Goal: Task Accomplishment & Management: Use online tool/utility

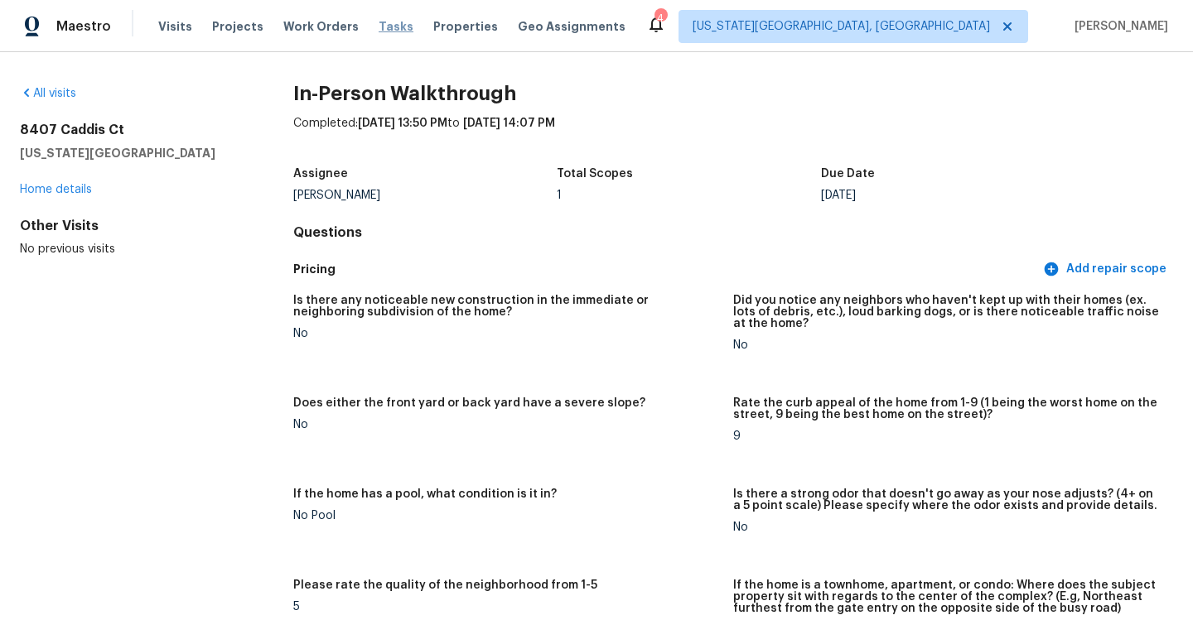
click at [379, 22] on span "Tasks" at bounding box center [396, 27] width 35 height 12
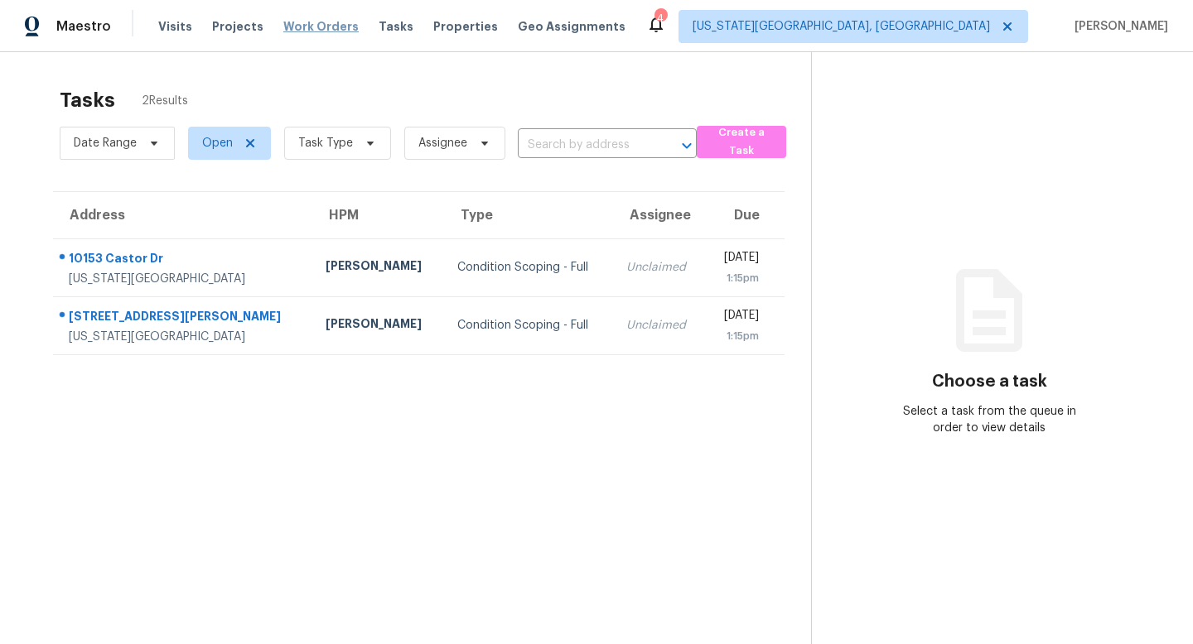
click at [306, 22] on span "Work Orders" at bounding box center [320, 26] width 75 height 17
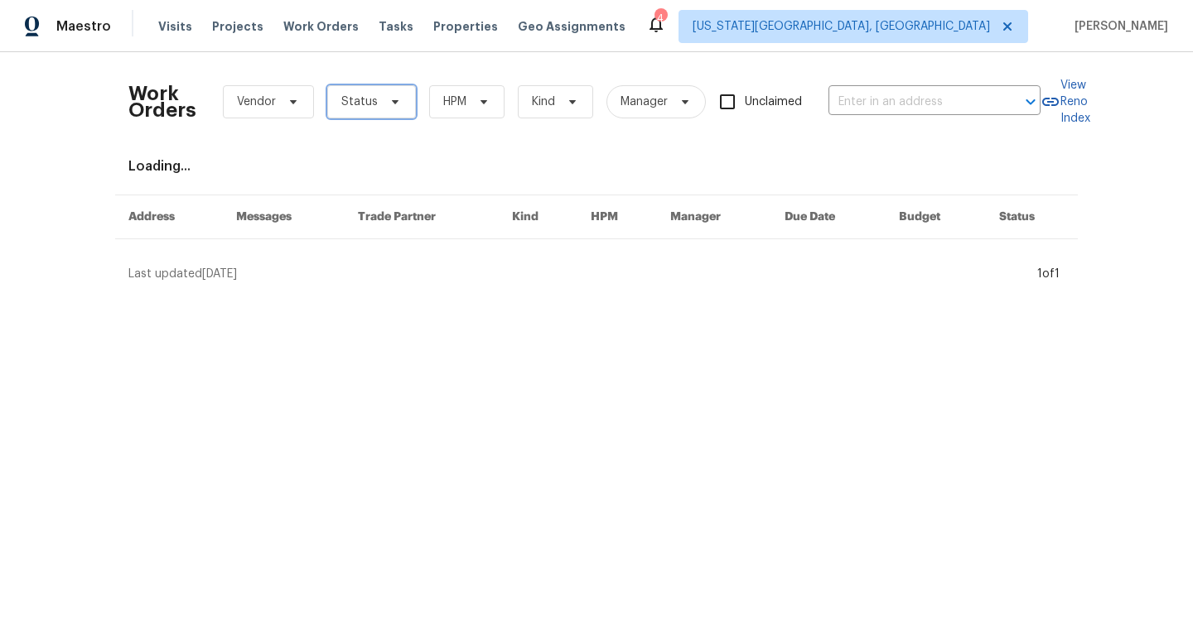
click at [350, 109] on span "Status" at bounding box center [359, 102] width 36 height 17
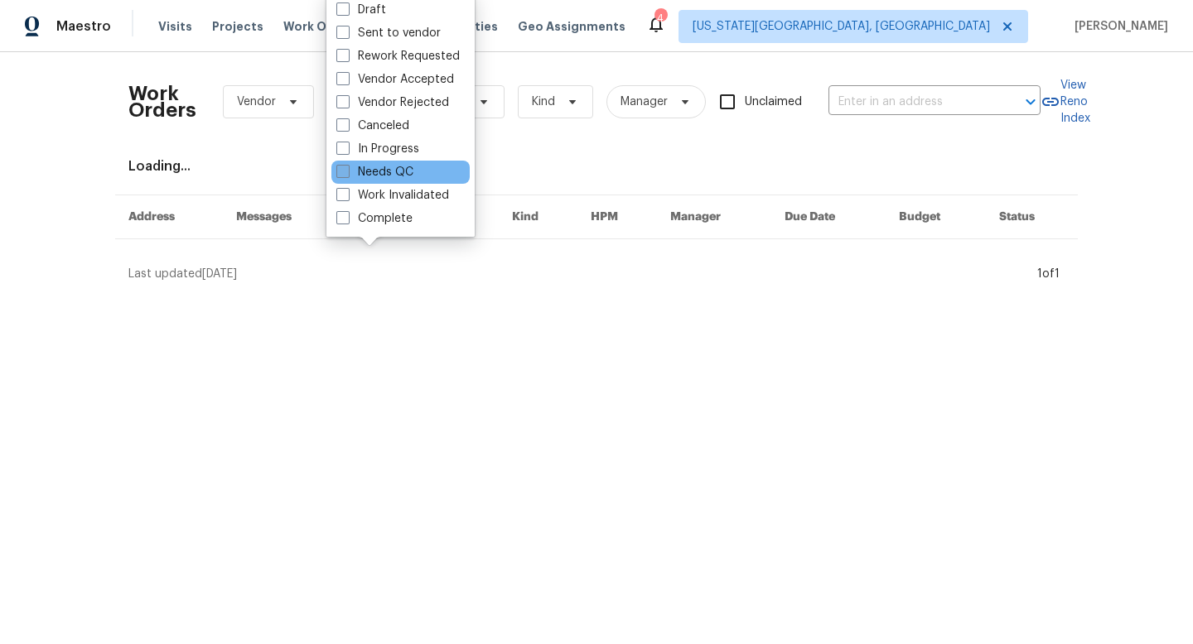
click at [345, 167] on span at bounding box center [342, 171] width 13 height 13
click at [345, 167] on input "Needs QC" at bounding box center [341, 169] width 11 height 11
checkbox input "true"
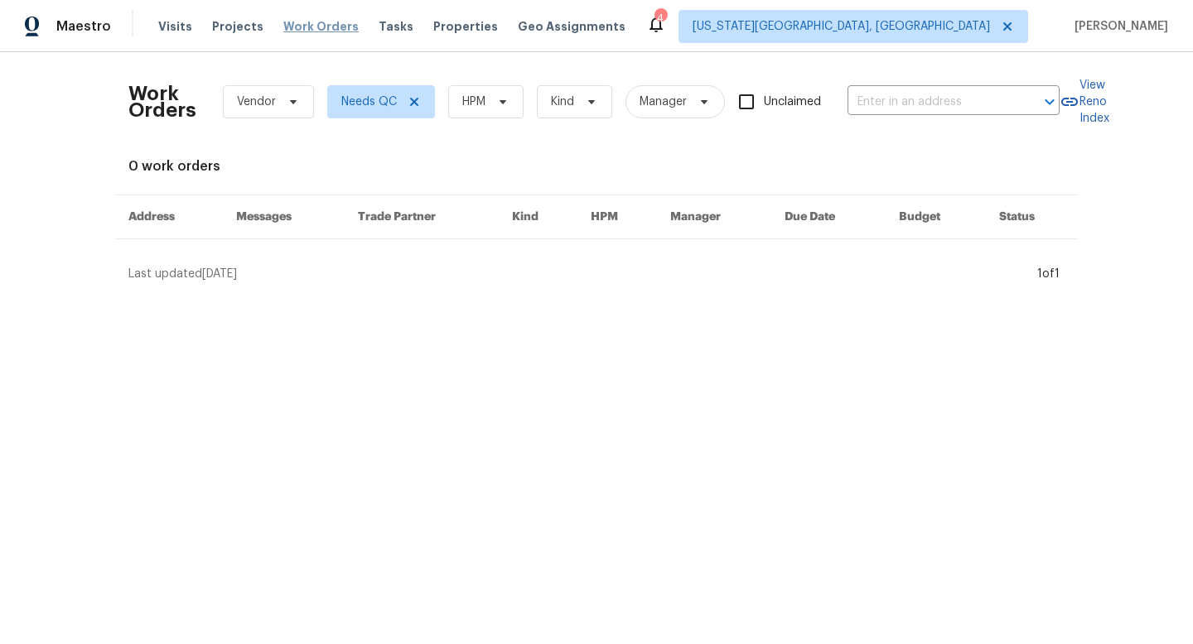
click at [309, 28] on span "Work Orders" at bounding box center [320, 26] width 75 height 17
click at [229, 27] on span "Projects" at bounding box center [237, 26] width 51 height 17
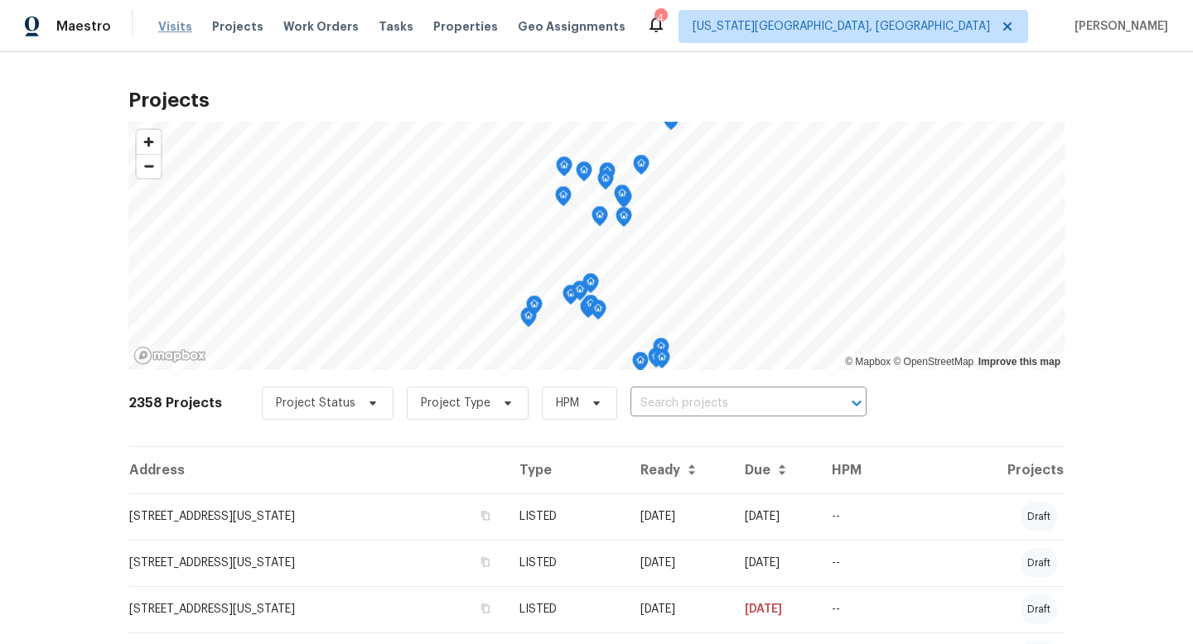
click at [160, 27] on span "Visits" at bounding box center [175, 26] width 34 height 17
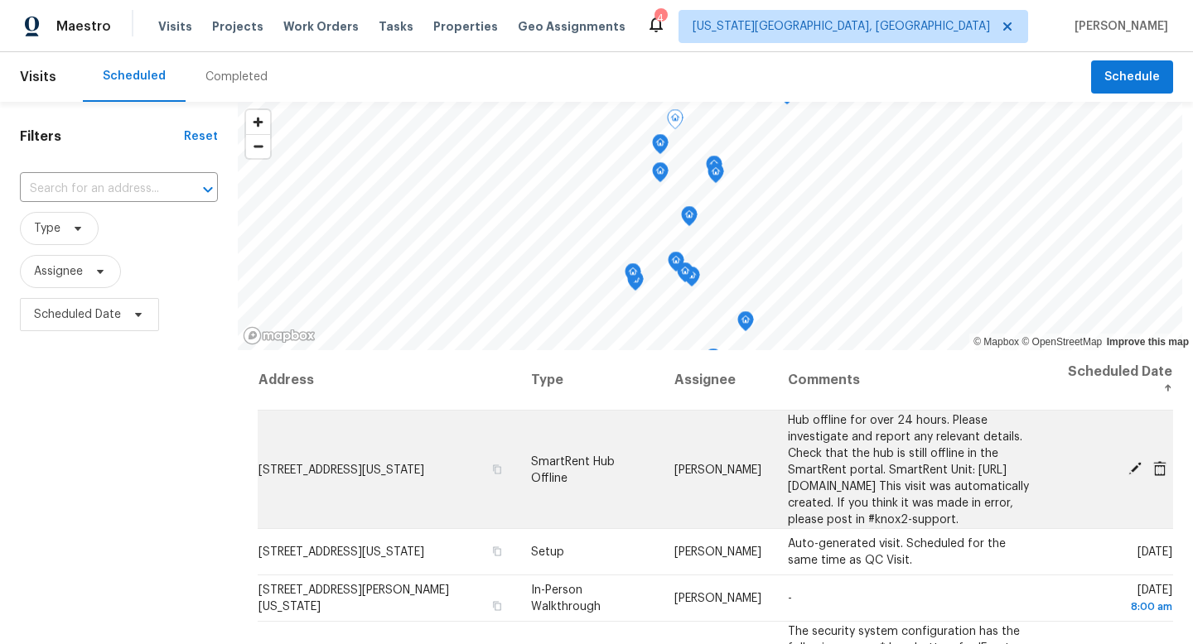
click at [1132, 475] on icon at bounding box center [1134, 468] width 13 height 13
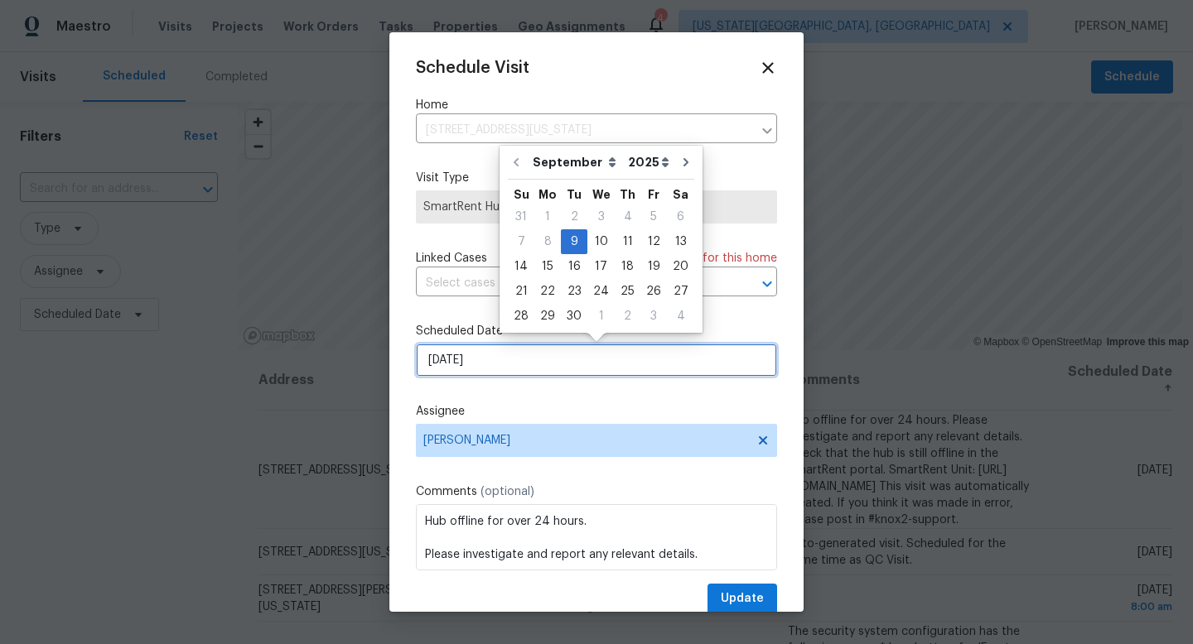
click at [470, 361] on input "[DATE]" at bounding box center [596, 360] width 361 height 33
click at [599, 239] on div "10" at bounding box center [600, 241] width 27 height 23
type input "[DATE]"
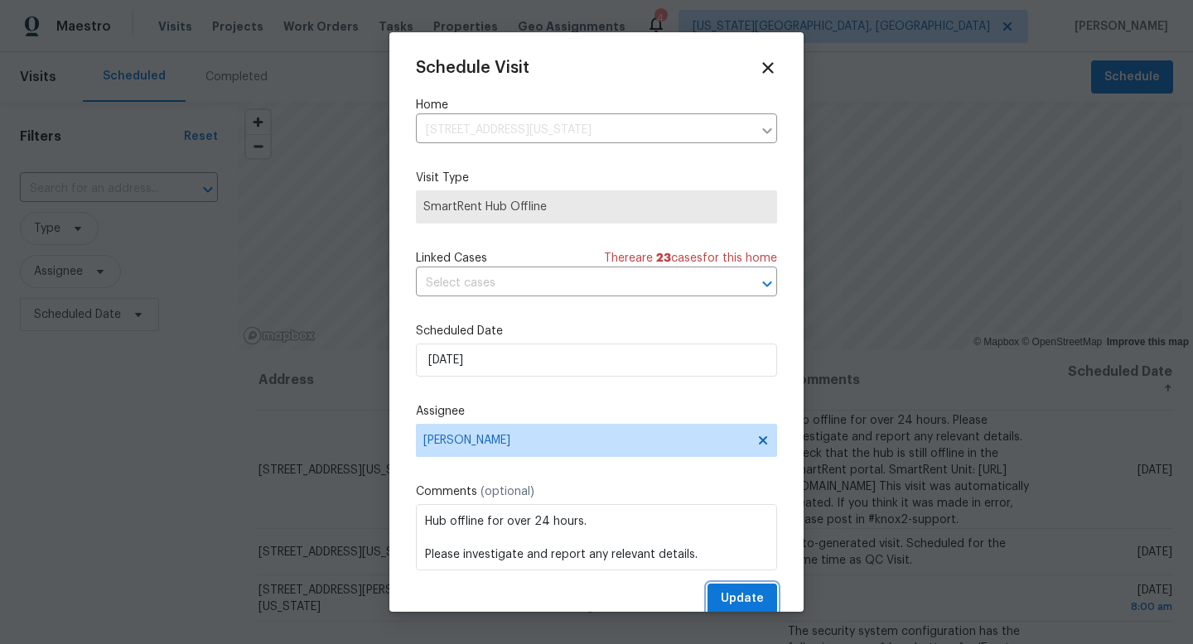
click at [742, 600] on span "Update" at bounding box center [742, 599] width 43 height 21
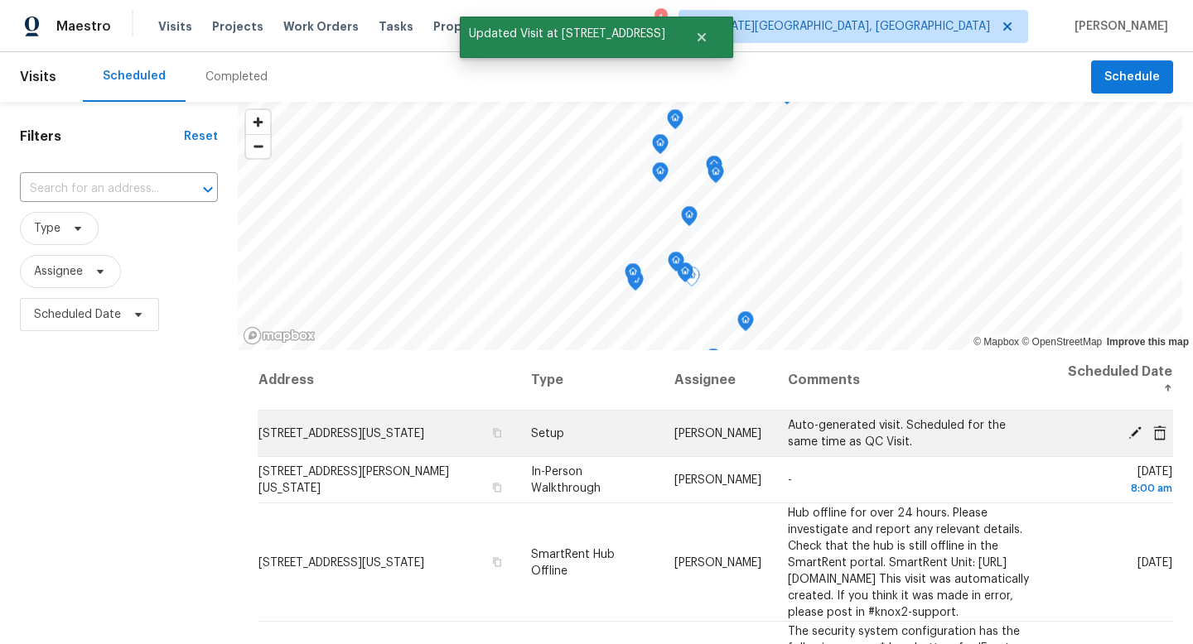
click at [1130, 430] on icon at bounding box center [1134, 432] width 15 height 15
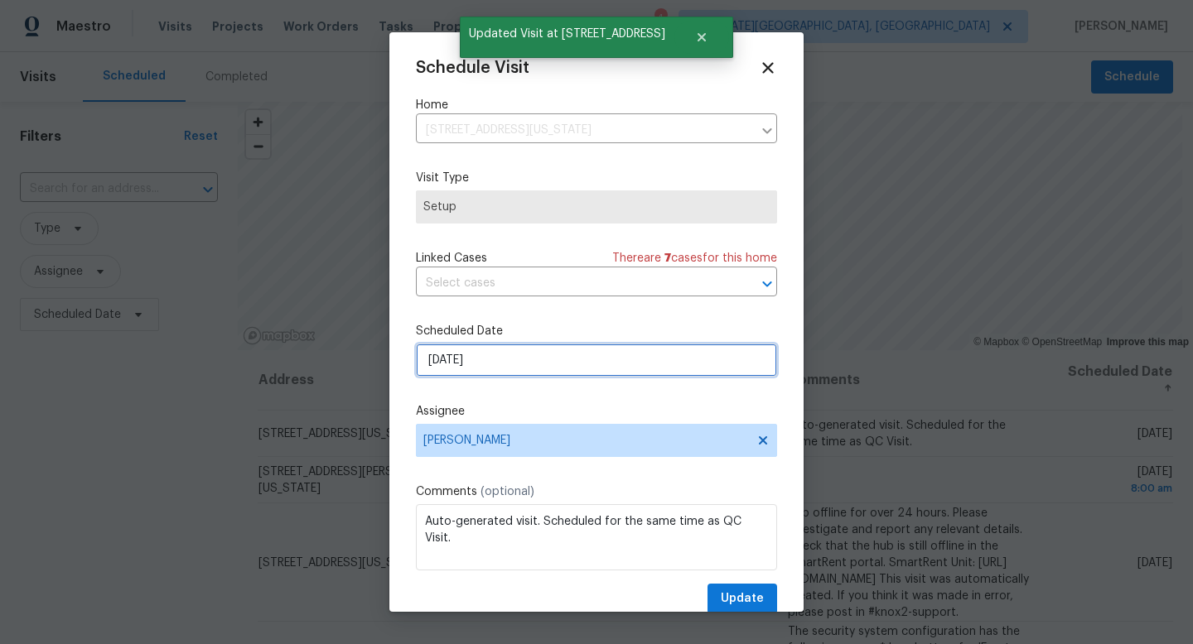
click at [489, 356] on input "[DATE]" at bounding box center [596, 360] width 361 height 33
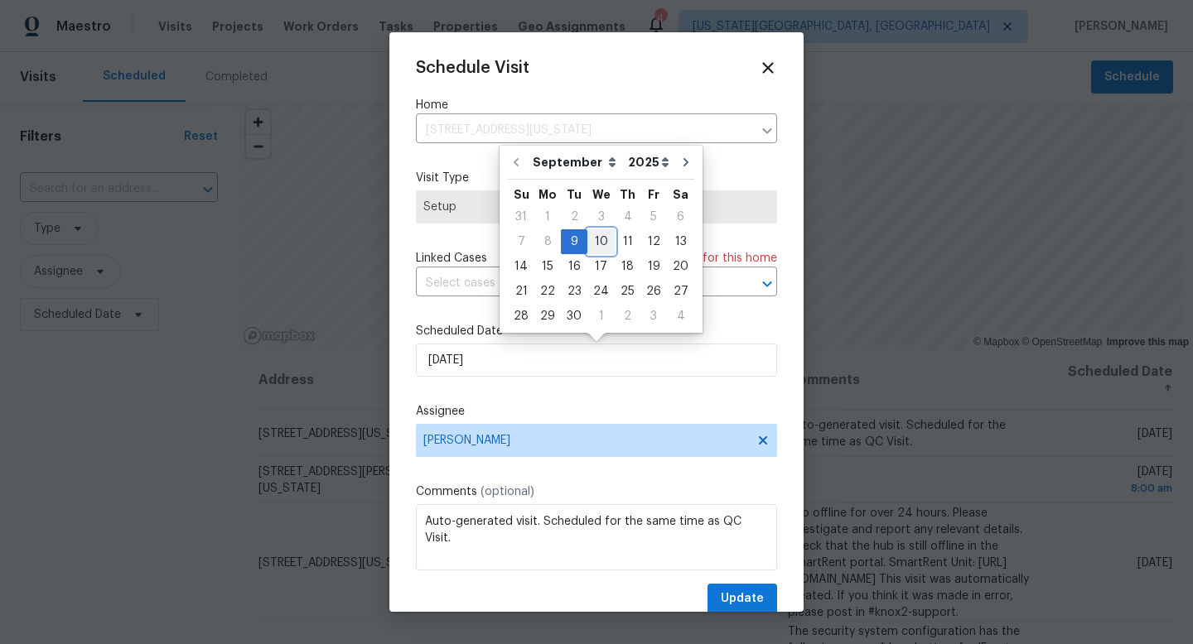
click at [592, 246] on div "10" at bounding box center [600, 241] width 27 height 23
type input "[DATE]"
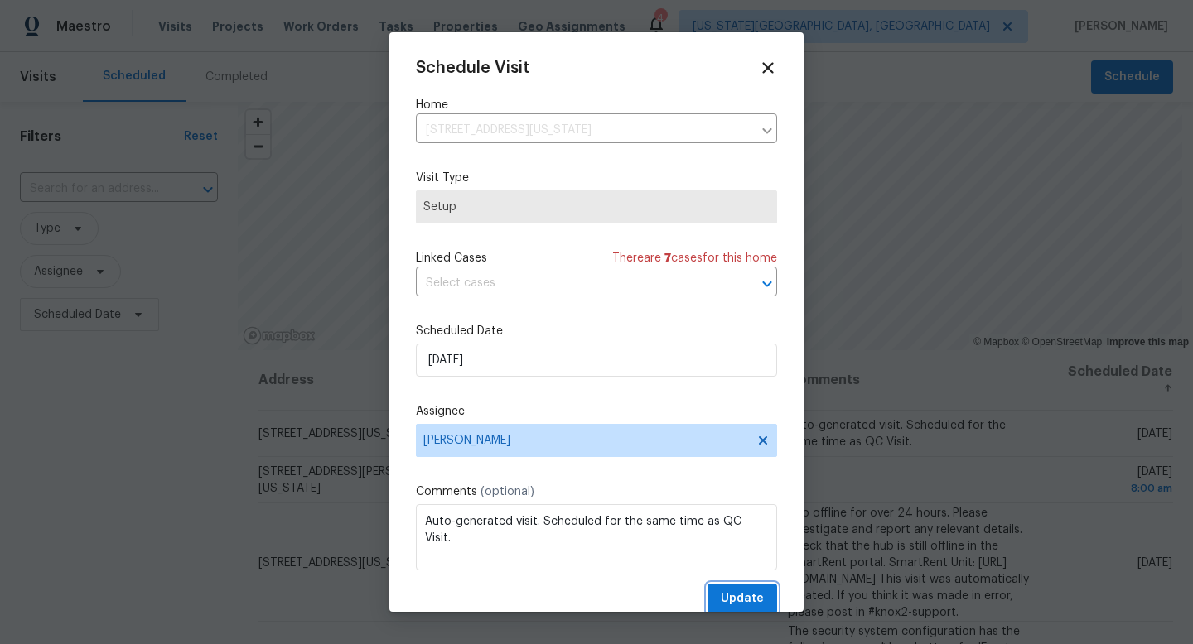
click at [728, 596] on span "Update" at bounding box center [742, 599] width 43 height 21
